Goal: Find specific page/section: Find specific page/section

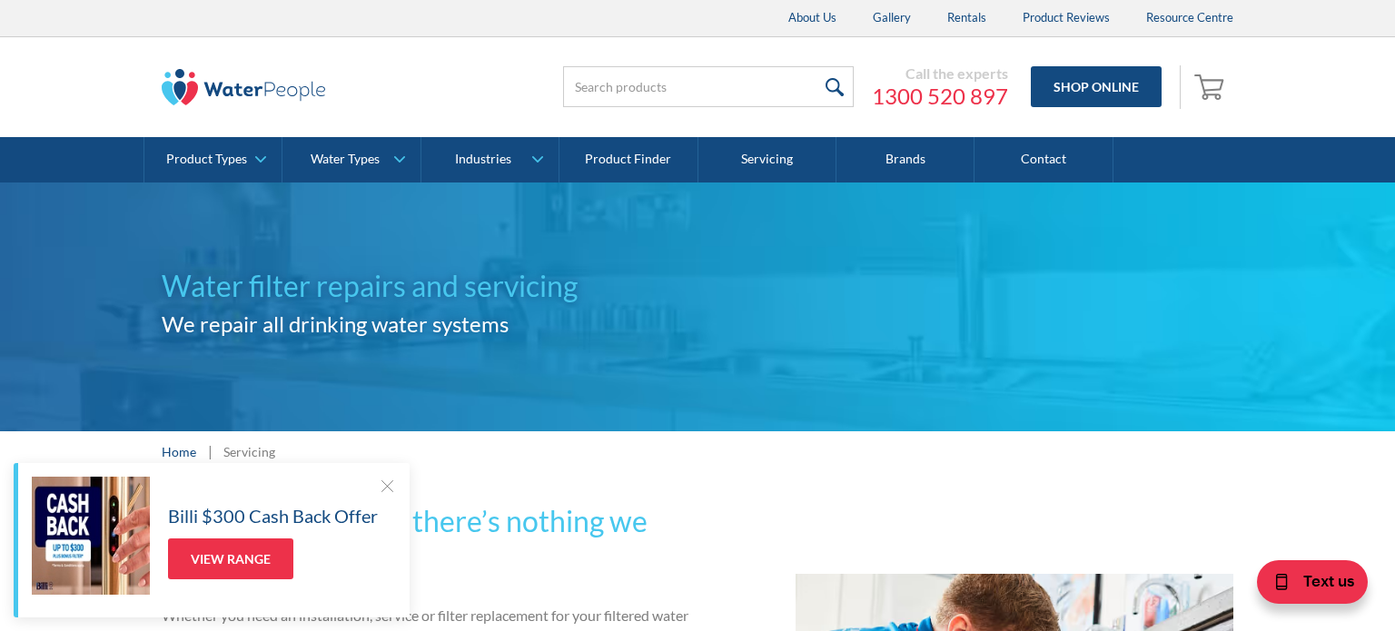
click at [391, 483] on div at bounding box center [387, 486] width 18 height 18
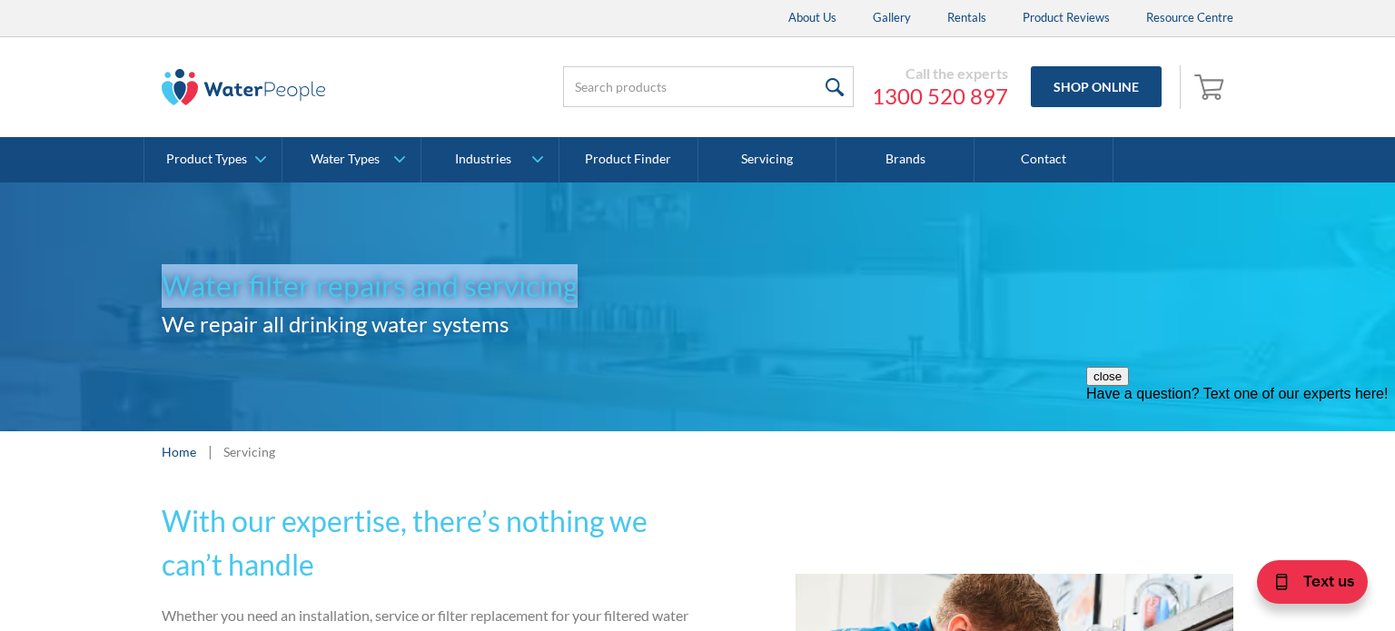
drag, startPoint x: 105, startPoint y: 278, endPoint x: 574, endPoint y: 265, distance: 468.7
click at [574, 265] on div "Water filter repairs and servicing We repair all drinking water systems" at bounding box center [697, 307] width 1395 height 249
copy h1 "Water filter repairs and servicing"
click at [278, 84] on img at bounding box center [243, 87] width 163 height 36
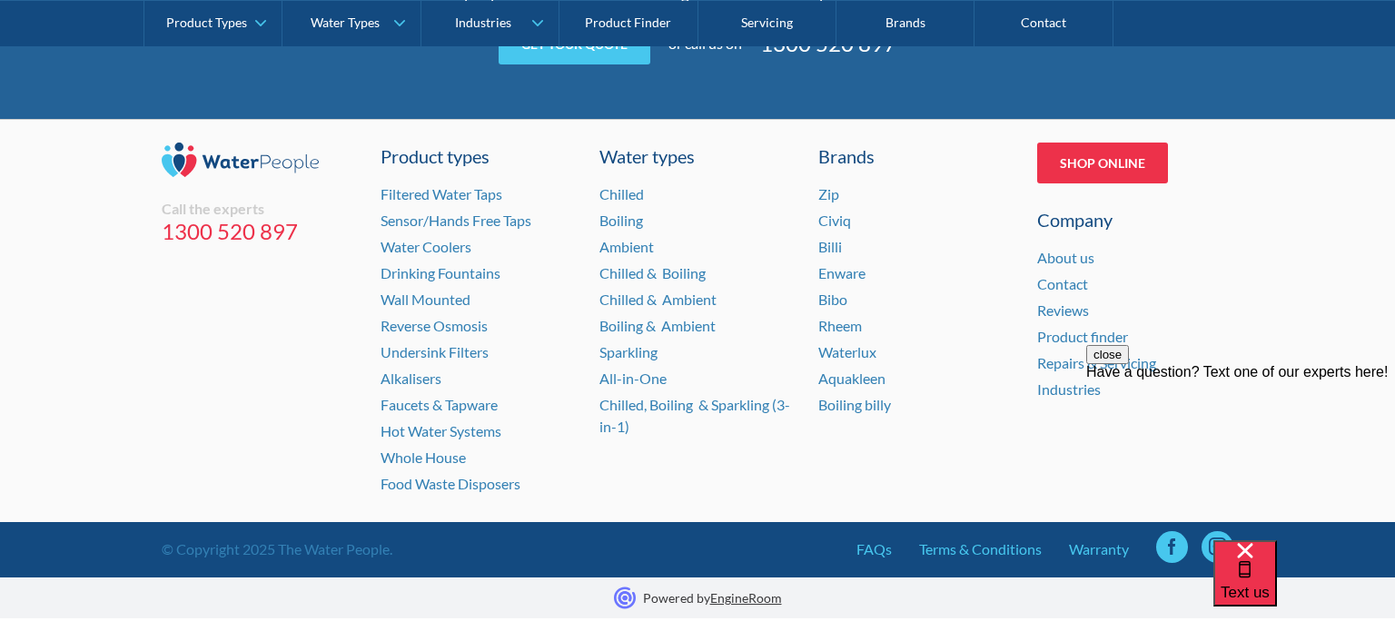
scroll to position [3835, 0]
